Goal: Information Seeking & Learning: Learn about a topic

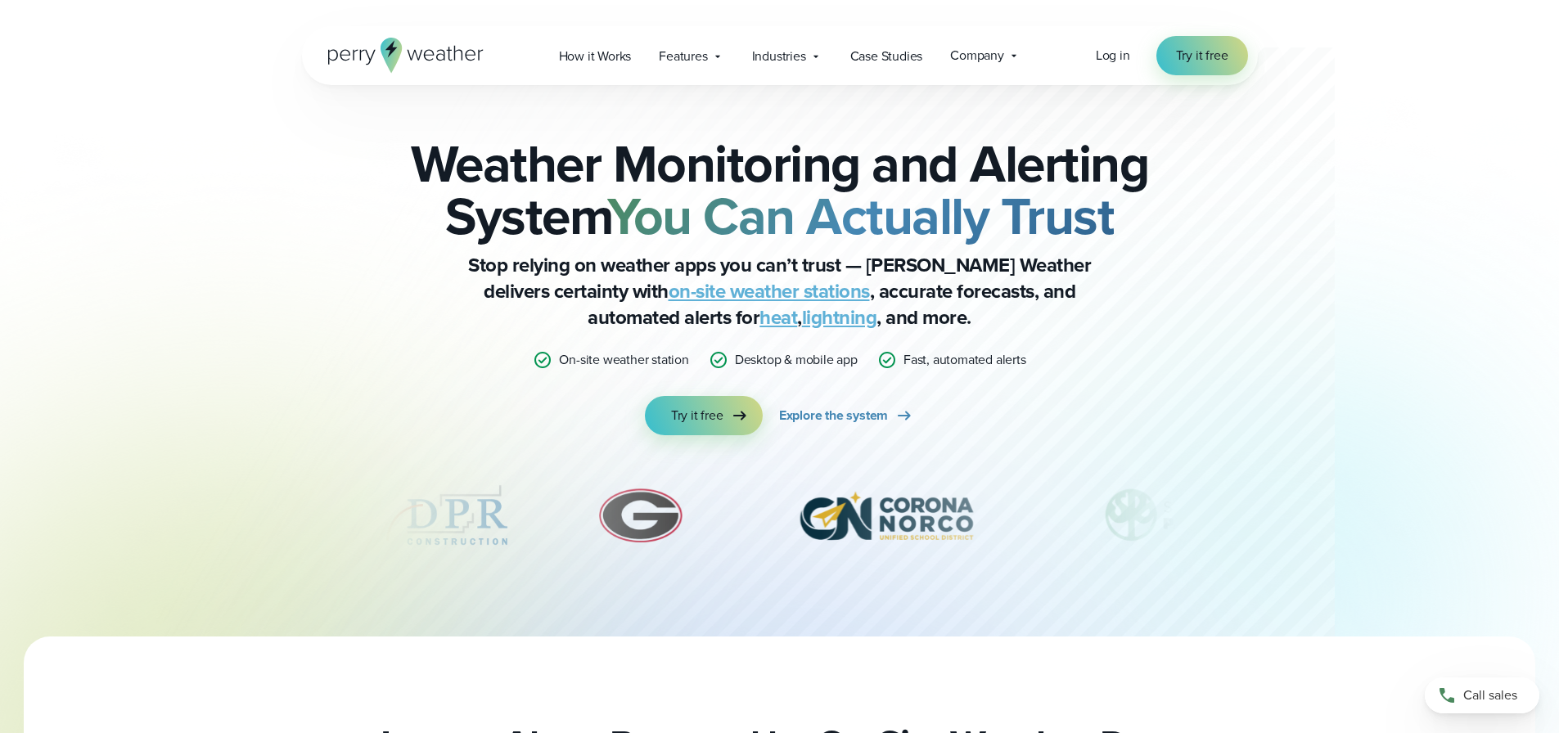
click at [917, 179] on strong "You Can Actually Trust" at bounding box center [860, 216] width 507 height 77
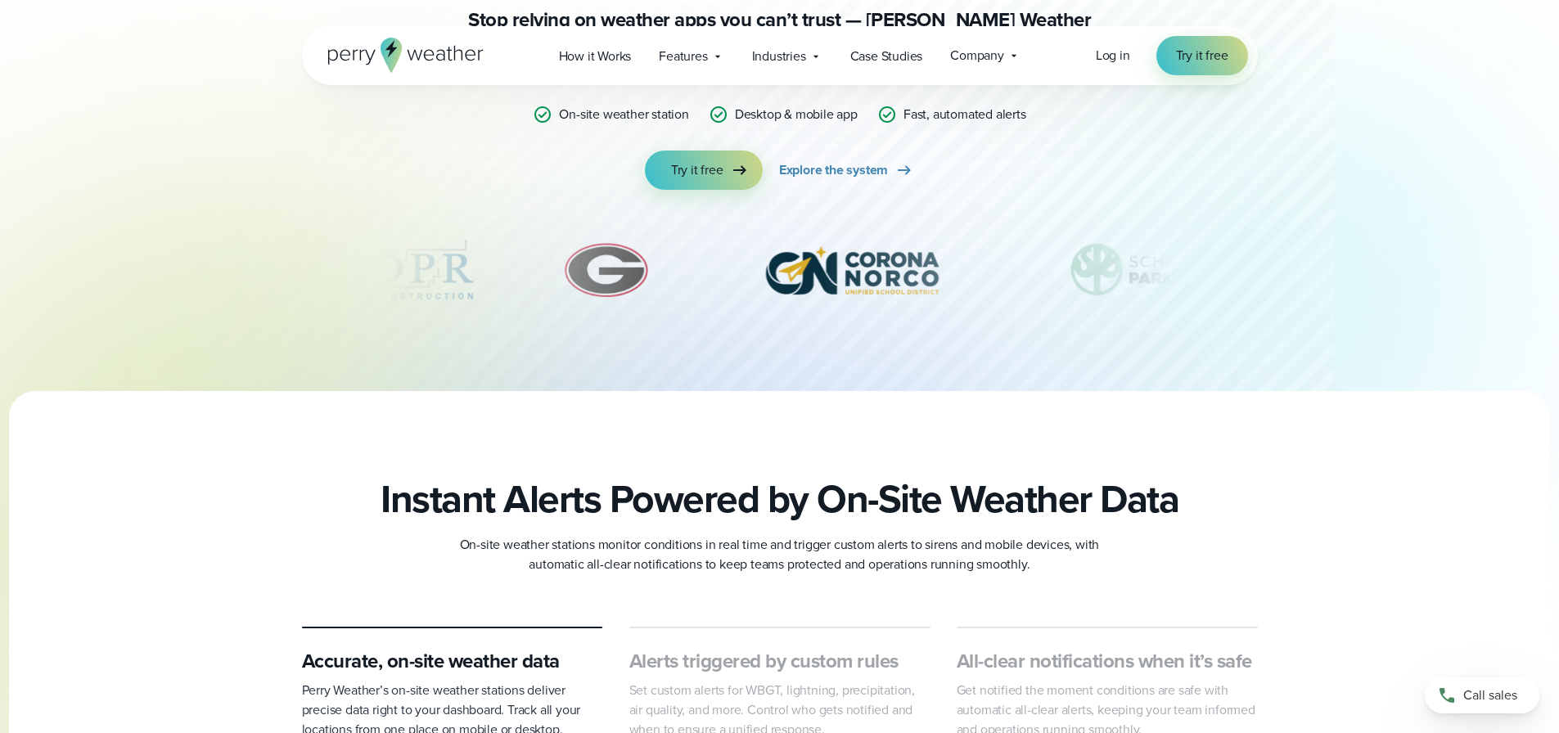
drag, startPoint x: 814, startPoint y: 276, endPoint x: 598, endPoint y: 264, distance: 216.4
drag, startPoint x: 1141, startPoint y: 281, endPoint x: 1010, endPoint y: 277, distance: 131.0
click at [1101, 281] on img "8 of 12" at bounding box center [1152, 270] width 232 height 82
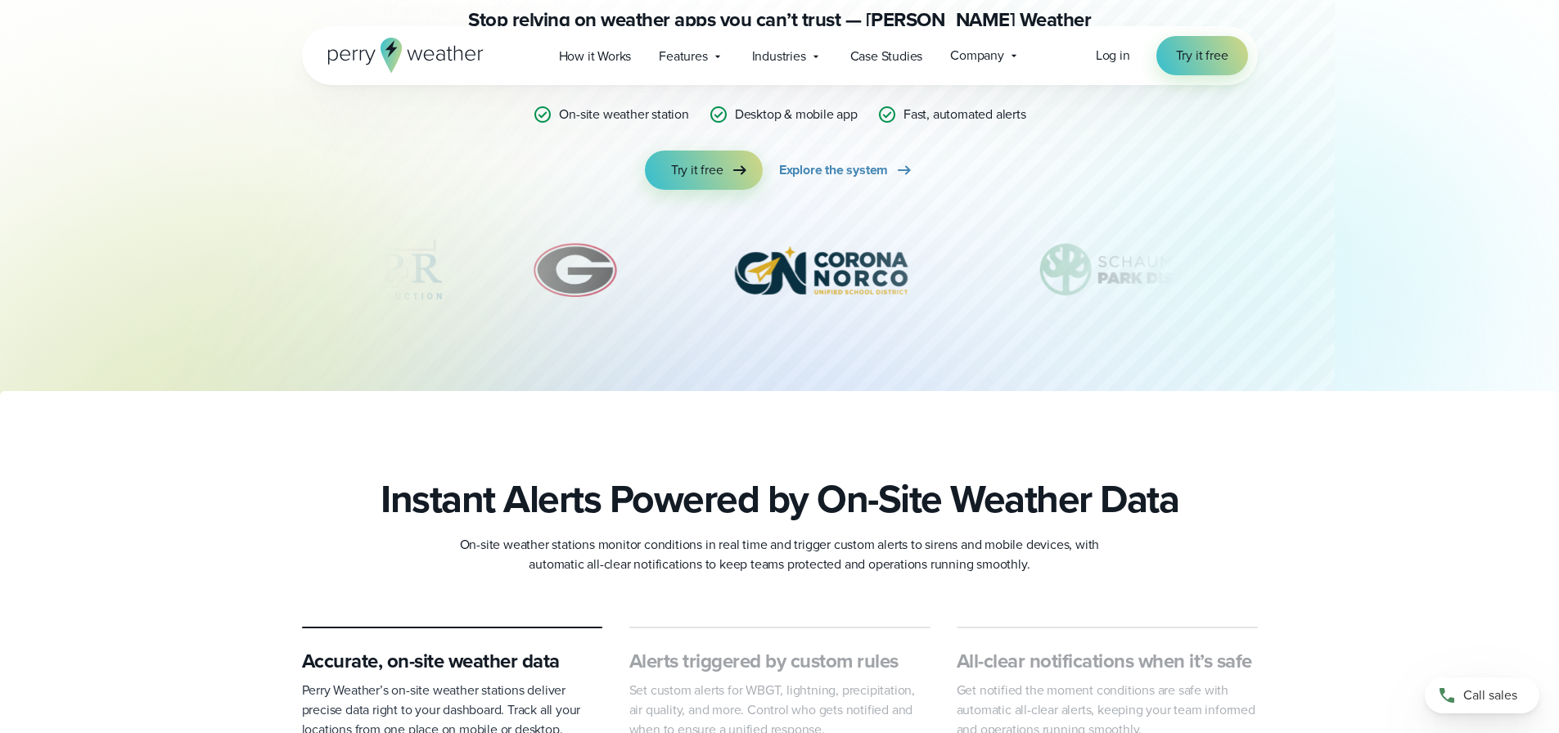
scroll to position [655, 0]
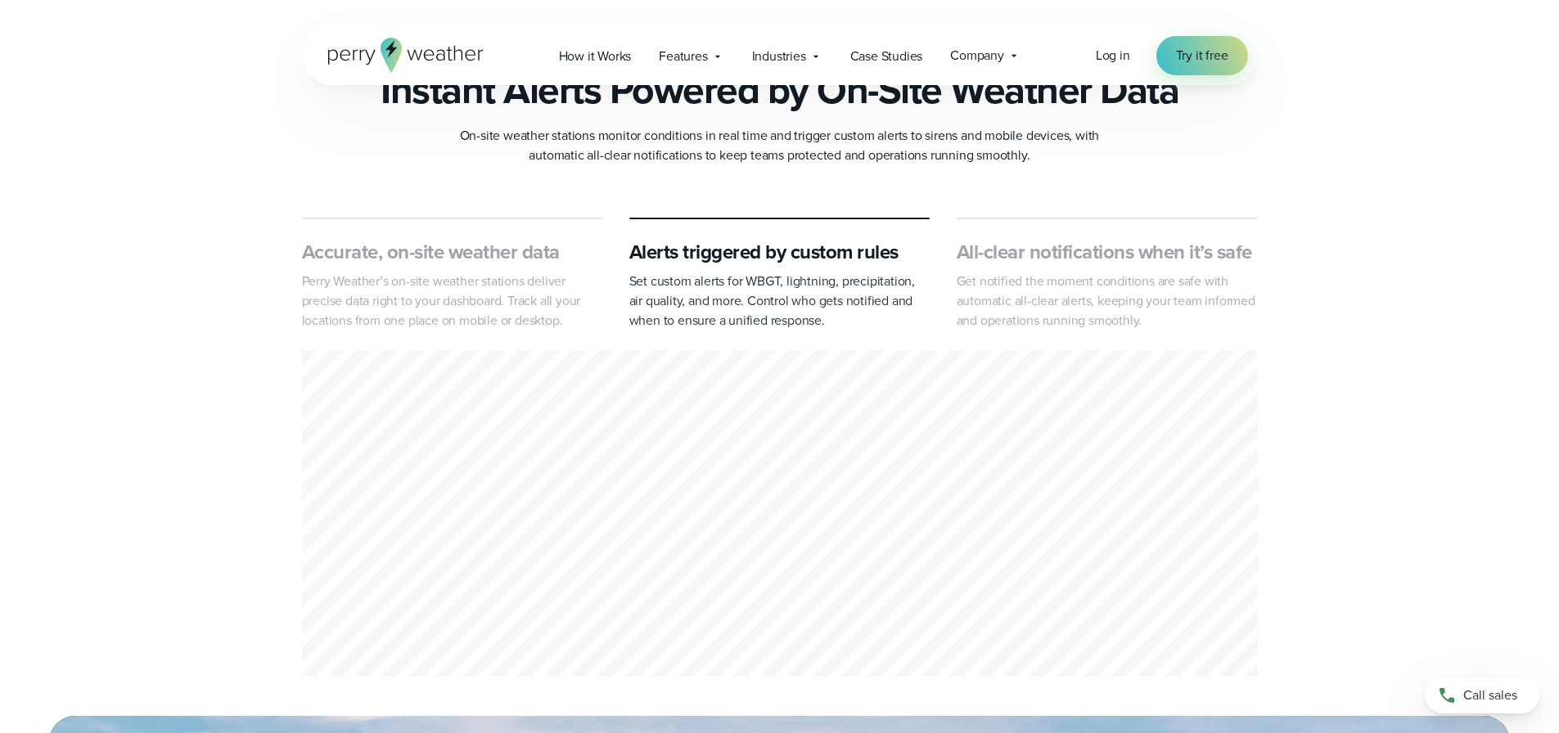
click at [1397, 365] on div "Accurate, on-site weather data Perry Weather’s on-site weather stations deliver…" at bounding box center [779, 451] width 1559 height 466
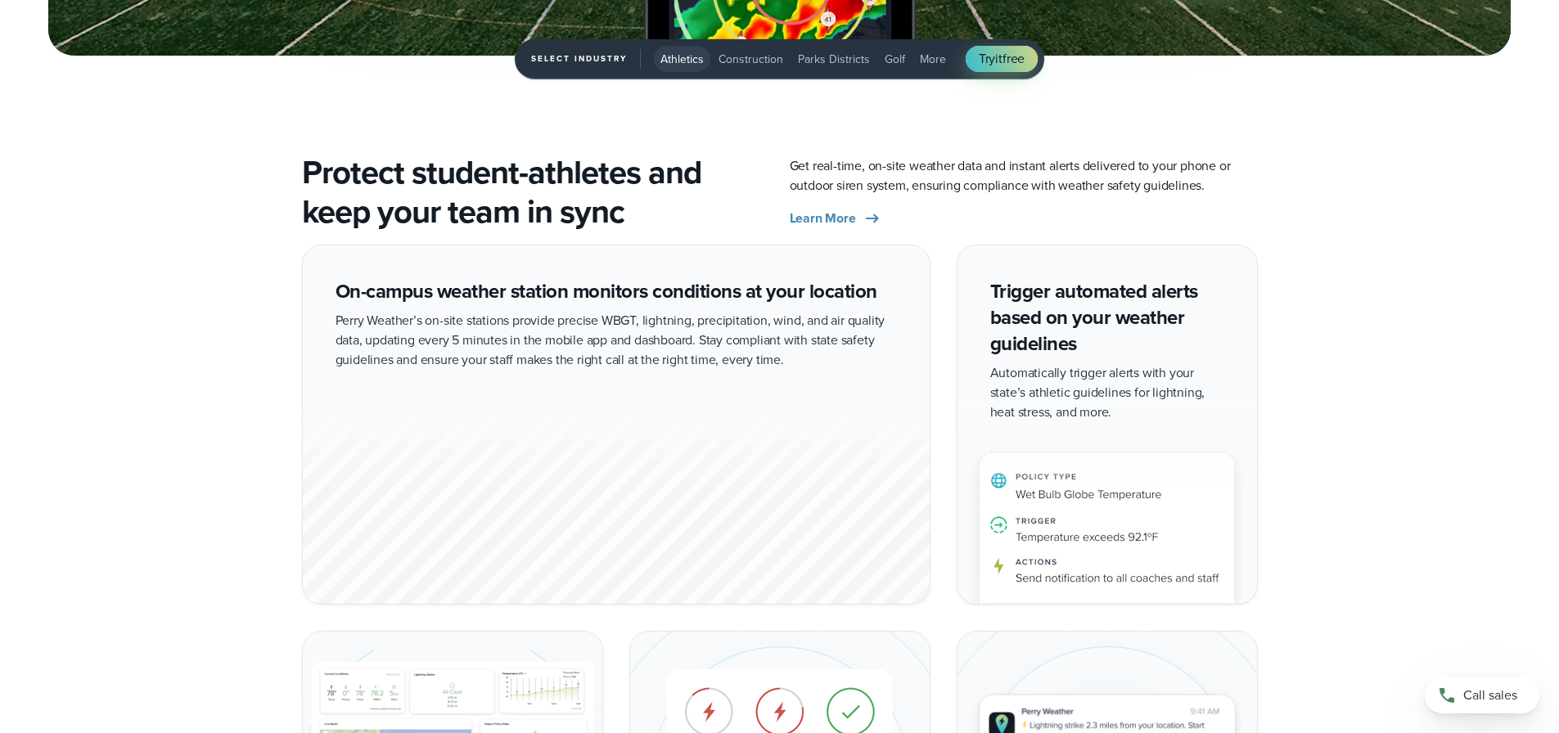
scroll to position [3029, 0]
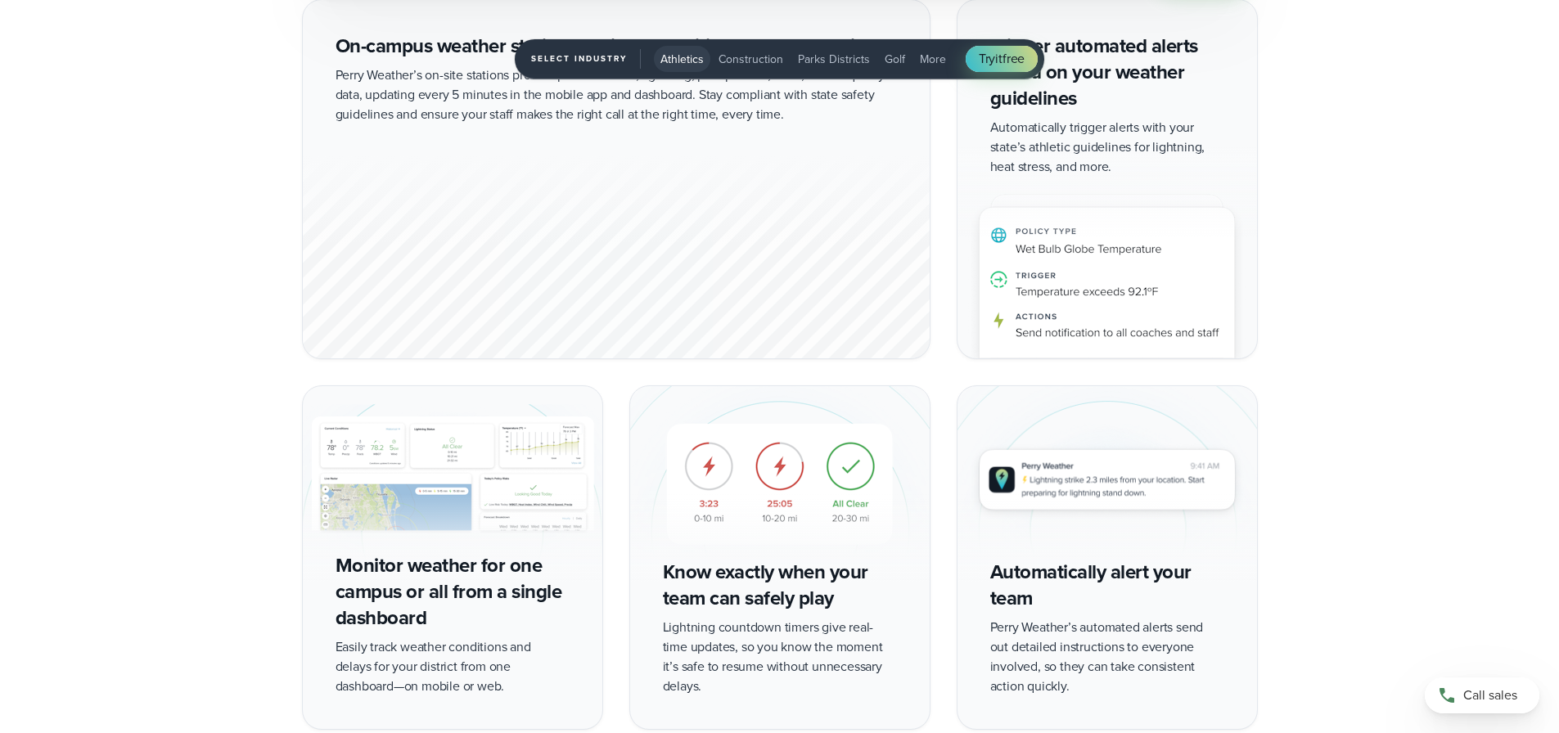
drag, startPoint x: 721, startPoint y: 496, endPoint x: 814, endPoint y: 489, distance: 93.5
click at [755, 491] on img "1 of 5" at bounding box center [780, 484] width 300 height 196
click at [814, 489] on img "1 of 5" at bounding box center [780, 484] width 300 height 196
click at [856, 485] on img "1 of 5" at bounding box center [780, 484] width 300 height 196
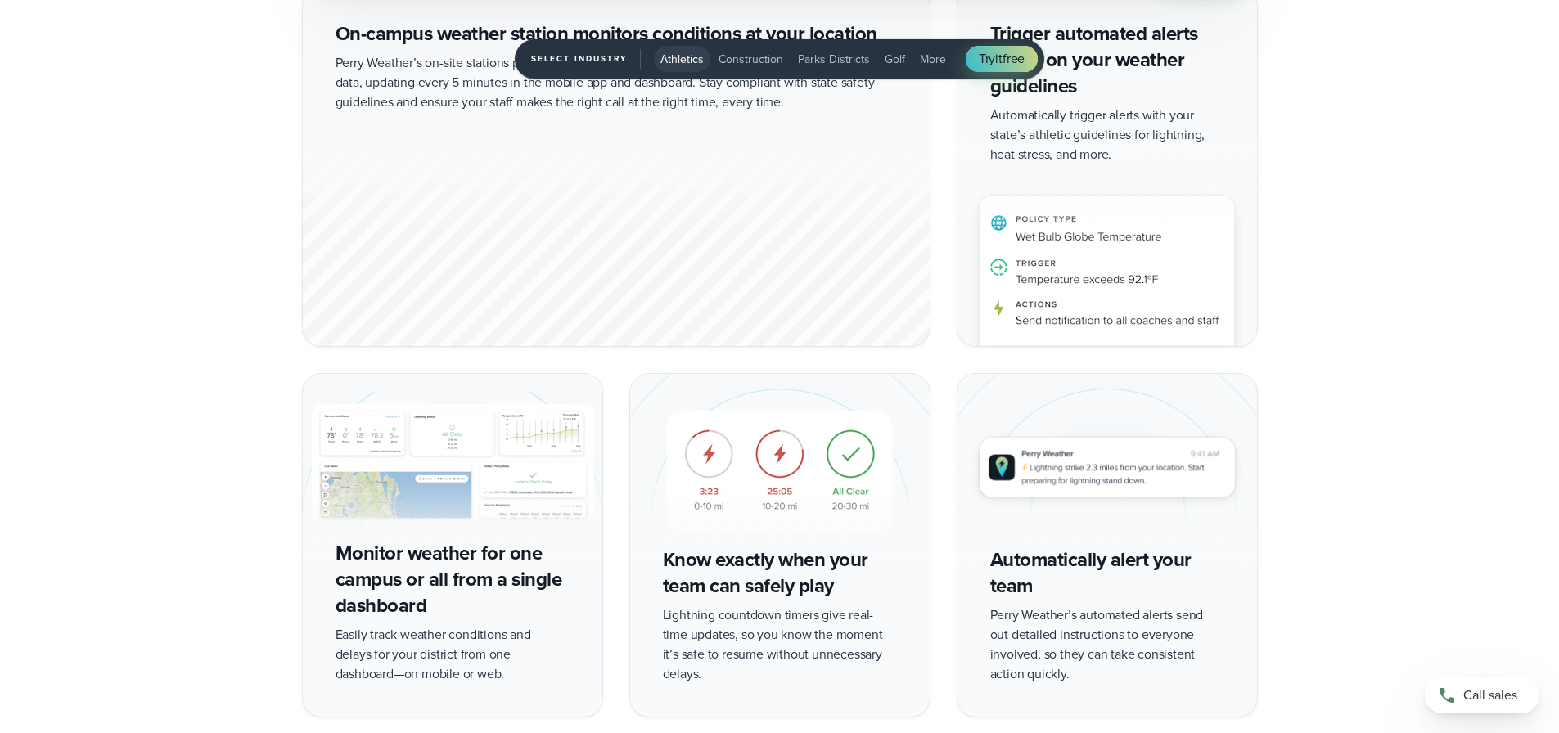
scroll to position [3274, 0]
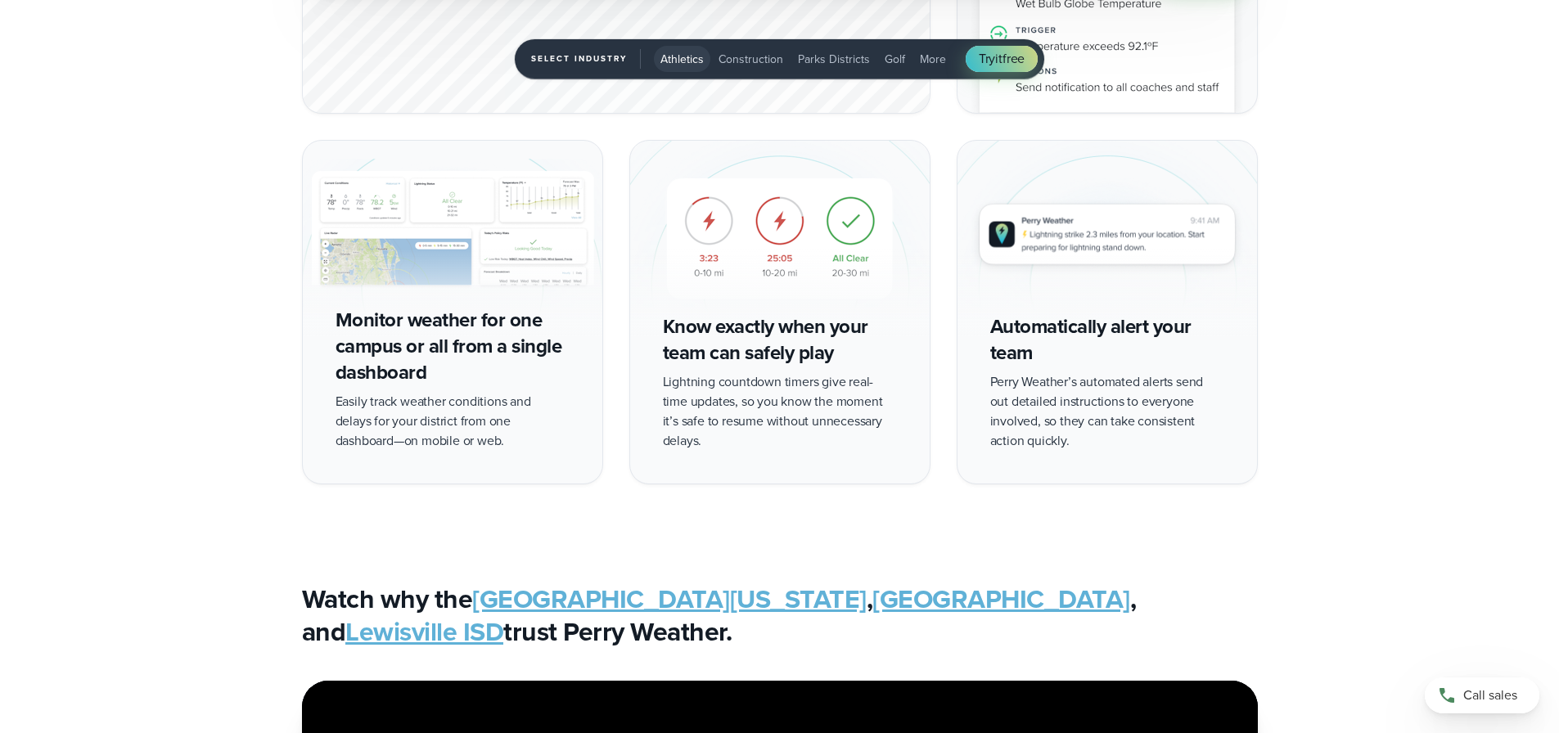
click at [1088, 250] on img "1 of 5" at bounding box center [1108, 239] width 300 height 196
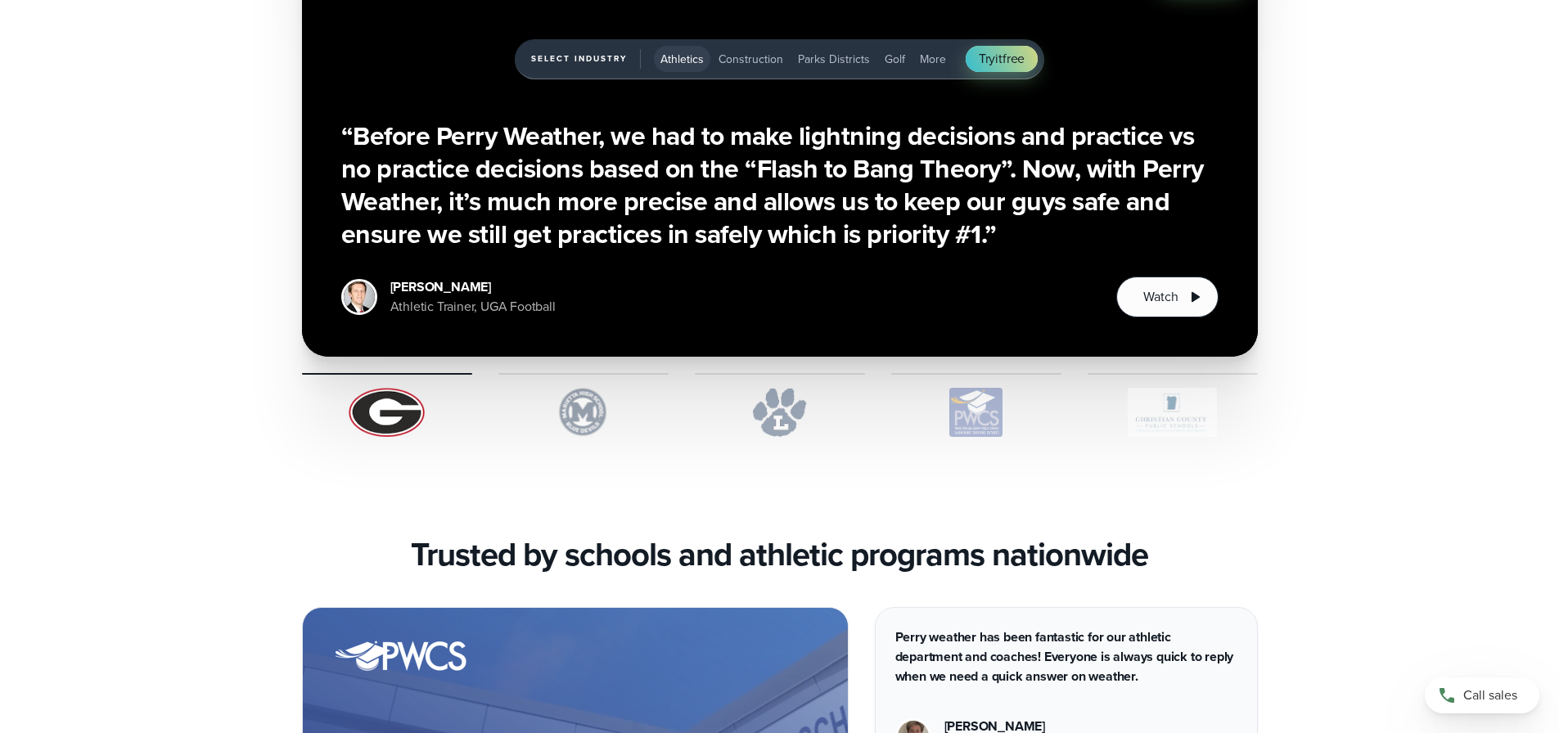
scroll to position [4584, 0]
